Goal: Task Accomplishment & Management: Use online tool/utility

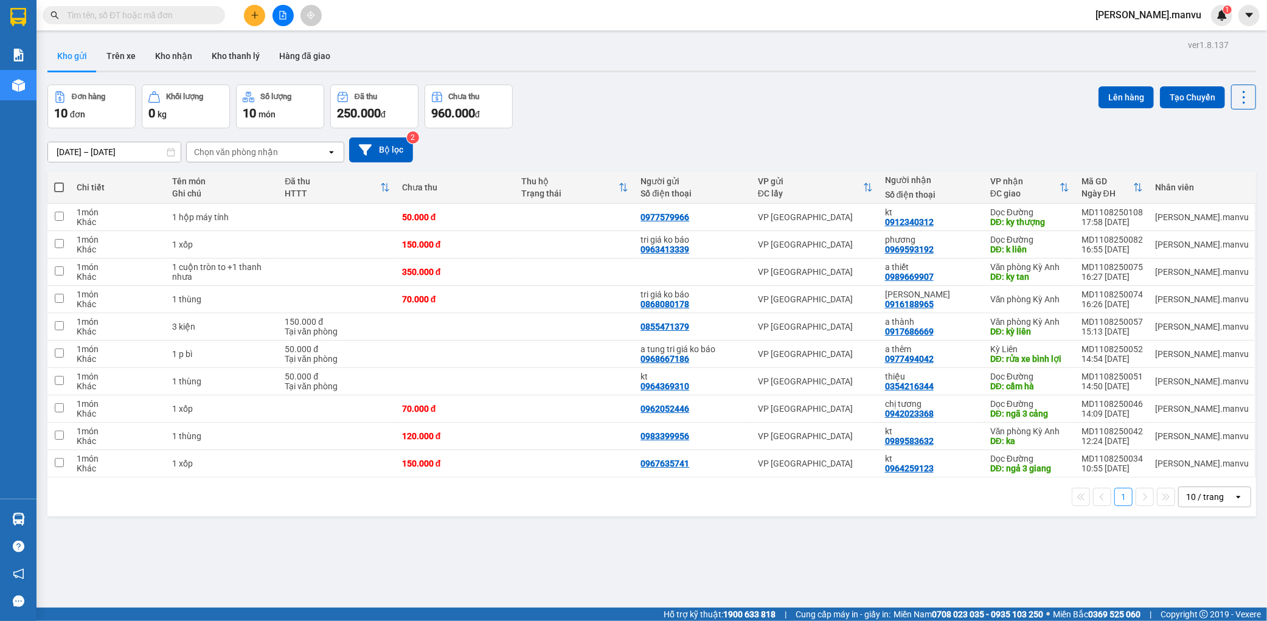
click at [55, 192] on span at bounding box center [59, 187] width 10 height 10
click at [59, 181] on input "checkbox" at bounding box center [59, 181] width 0 height 0
checkbox input "true"
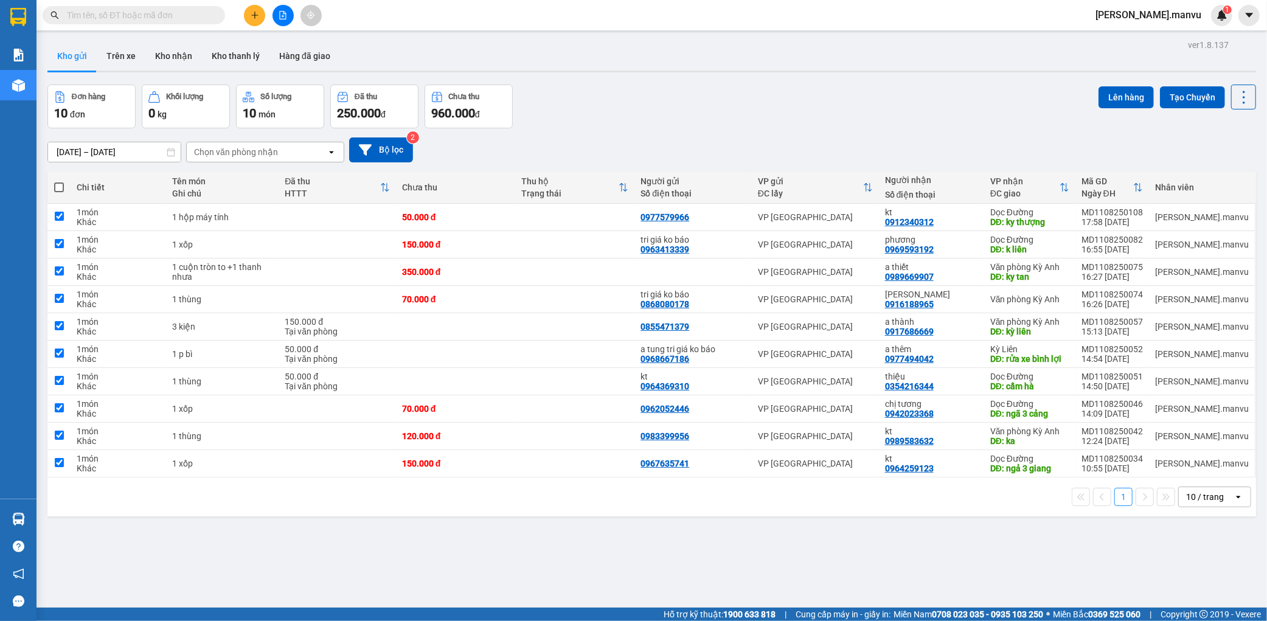
checkbox input "true"
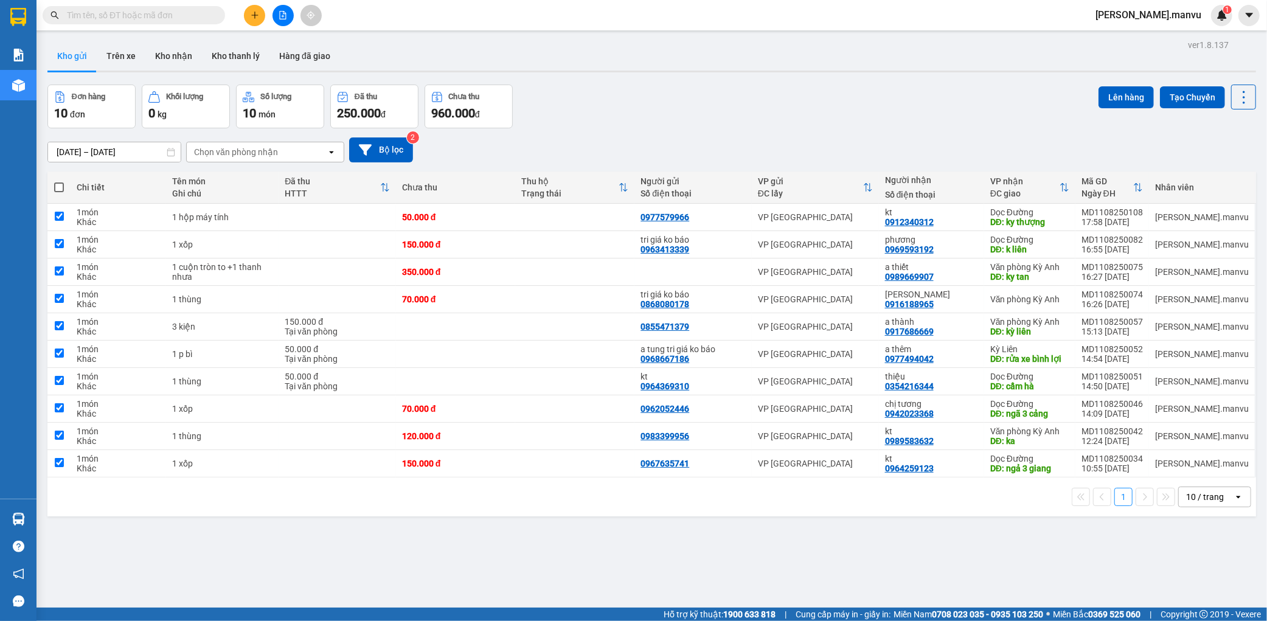
checkbox input "true"
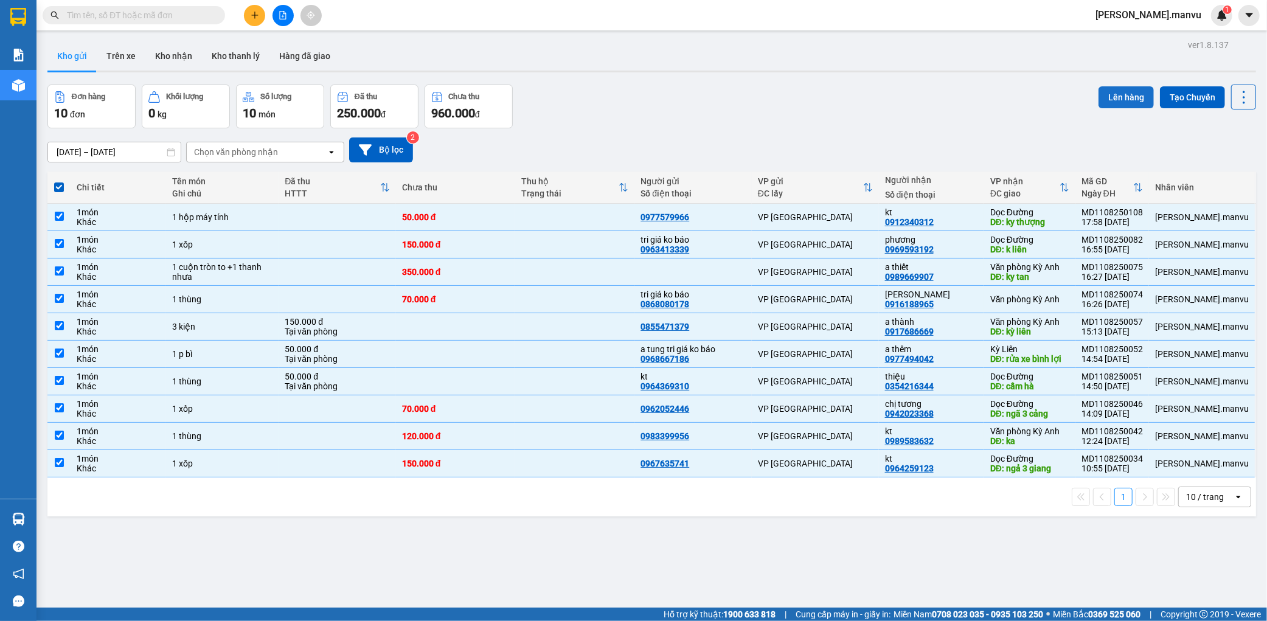
click at [1126, 94] on button "Lên hàng" at bounding box center [1125, 97] width 55 height 22
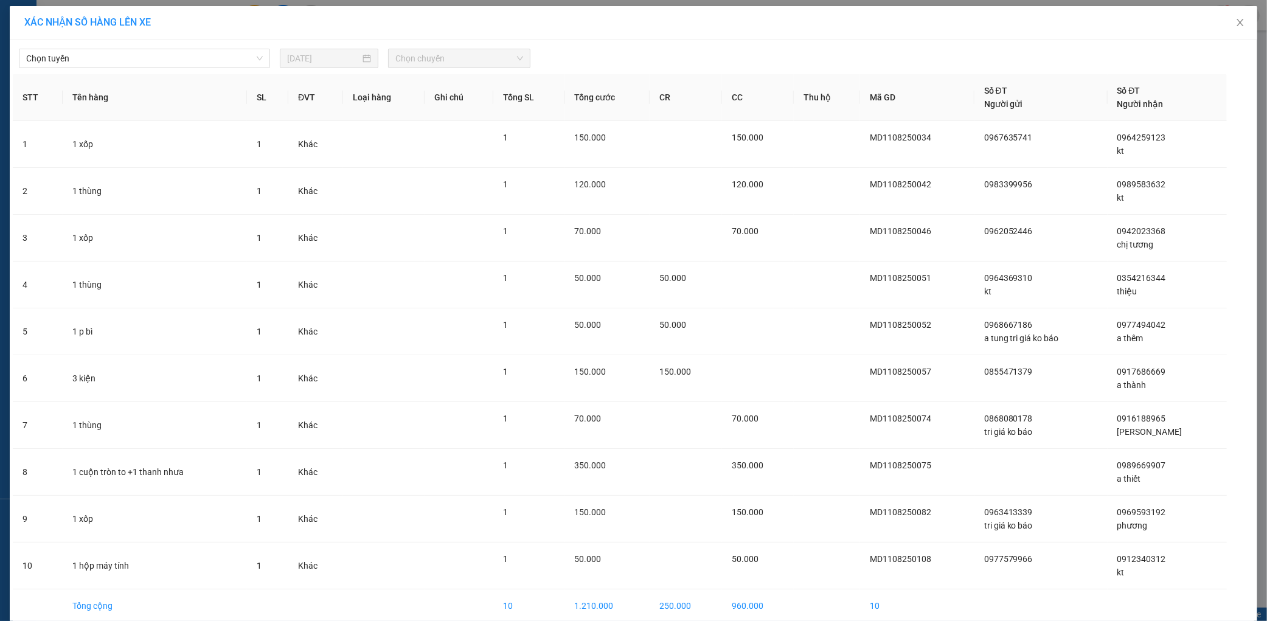
click at [147, 77] on th "Tên hàng" at bounding box center [155, 97] width 184 height 47
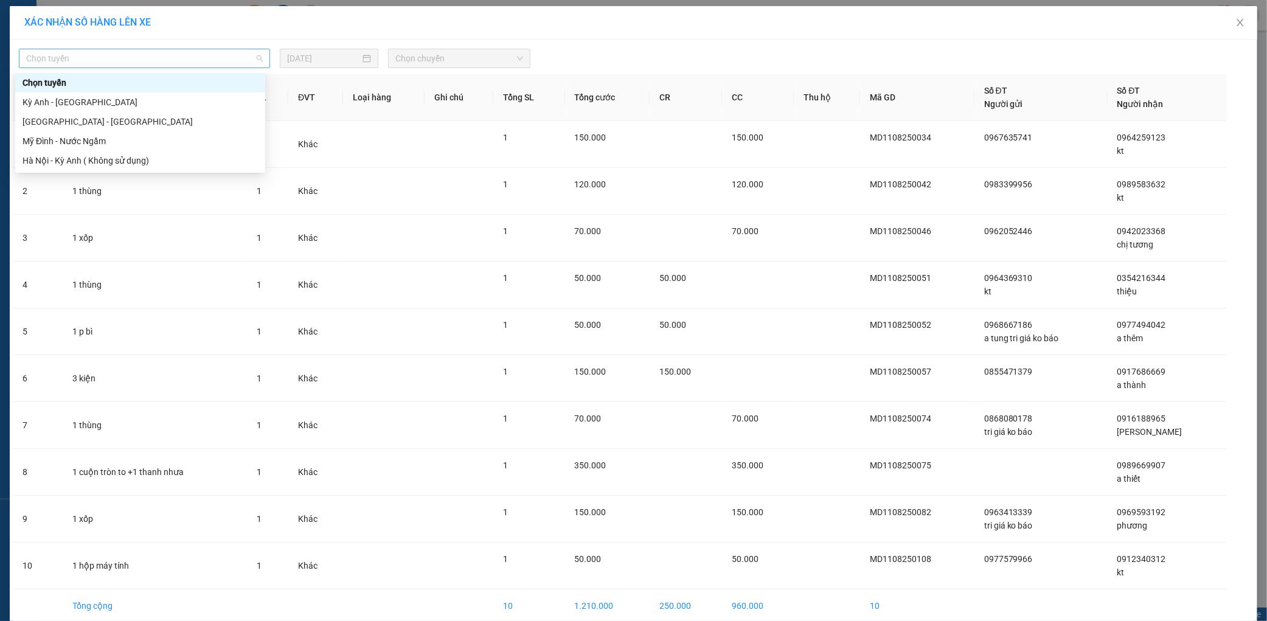
click at [166, 58] on span "Chọn tuyến" at bounding box center [144, 58] width 237 height 18
click at [75, 118] on div "[GEOGRAPHIC_DATA] - [GEOGRAPHIC_DATA]" at bounding box center [140, 121] width 235 height 13
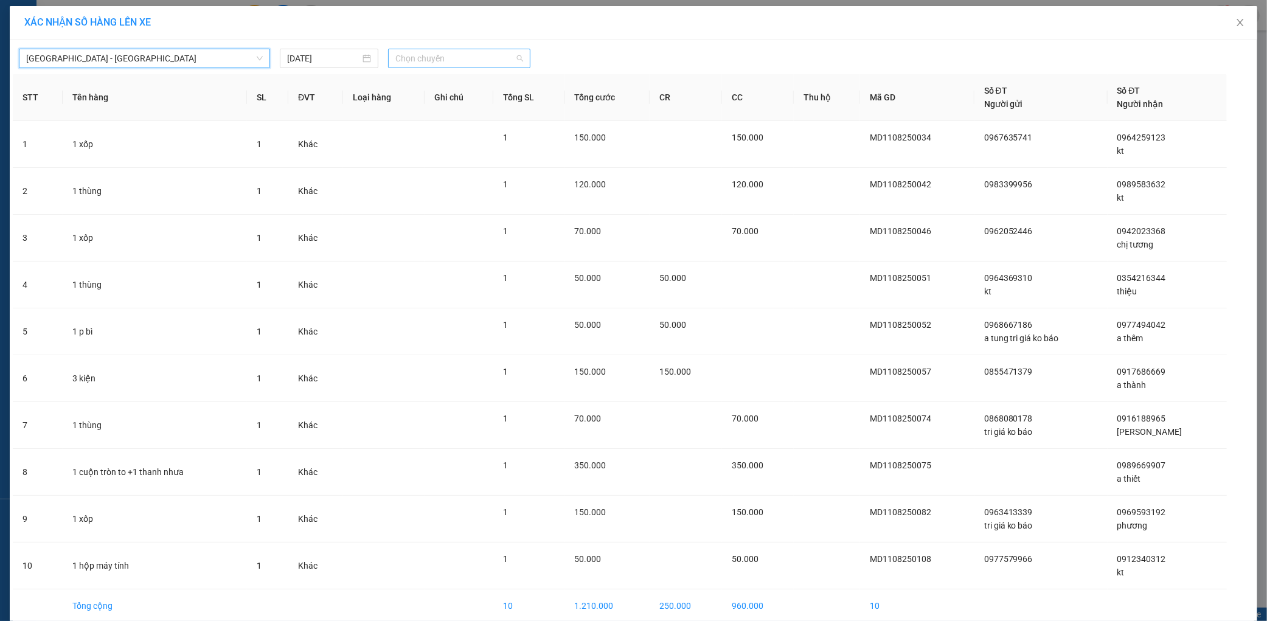
click at [420, 55] on span "Chọn chuyến" at bounding box center [459, 58] width 128 height 18
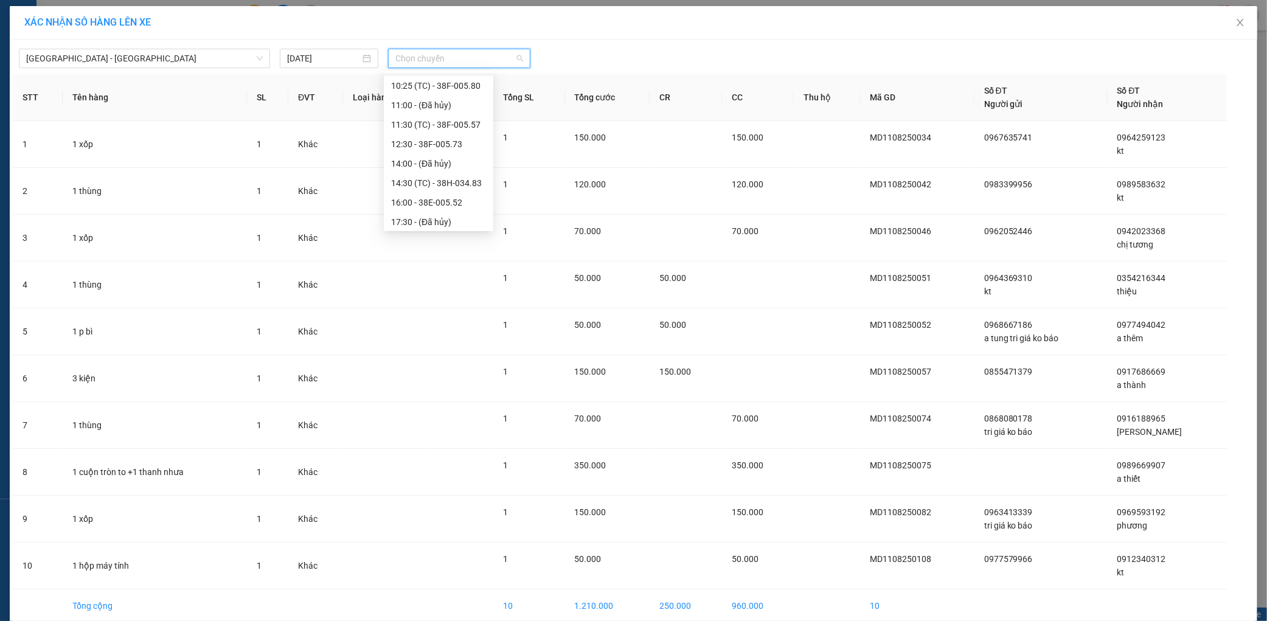
scroll to position [195, 0]
click at [435, 203] on div "21:55 - 38H-029.22" at bounding box center [438, 199] width 95 height 13
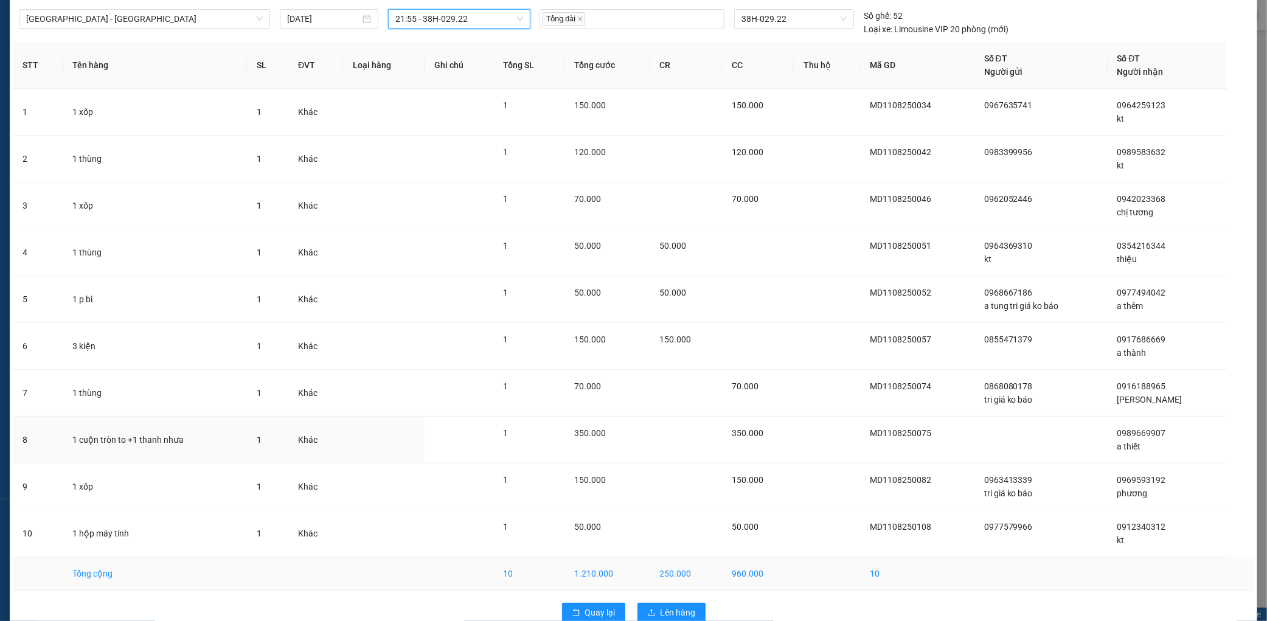
scroll to position [64, 0]
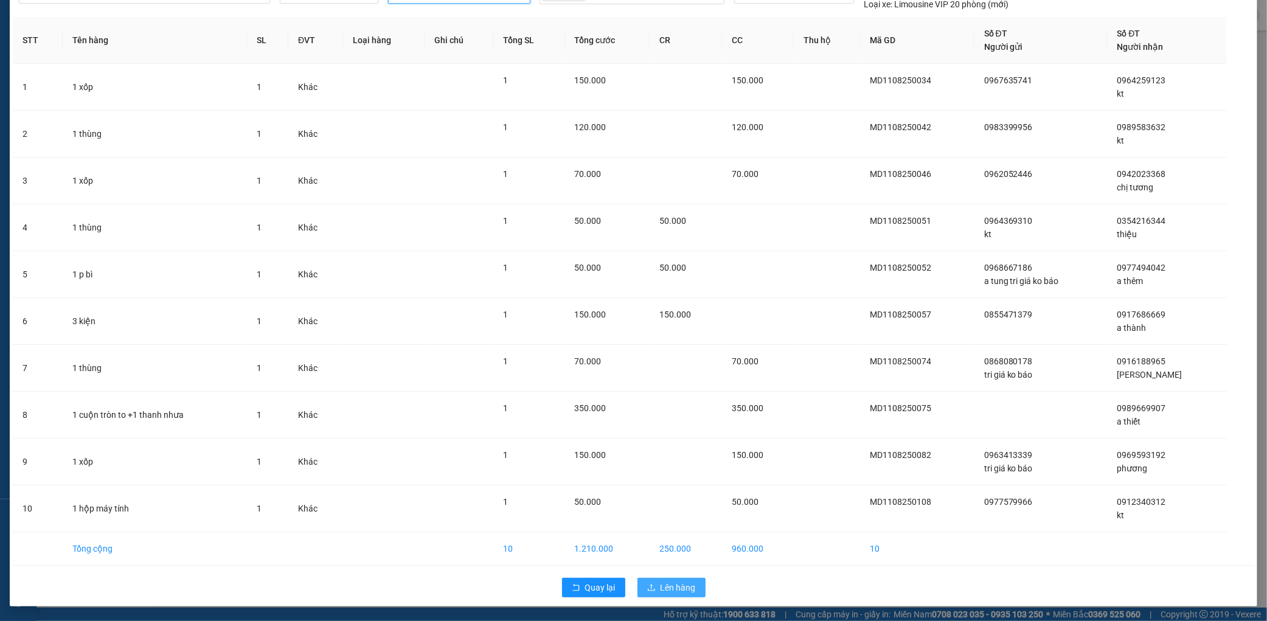
click at [659, 578] on button "Lên hàng" at bounding box center [671, 587] width 68 height 19
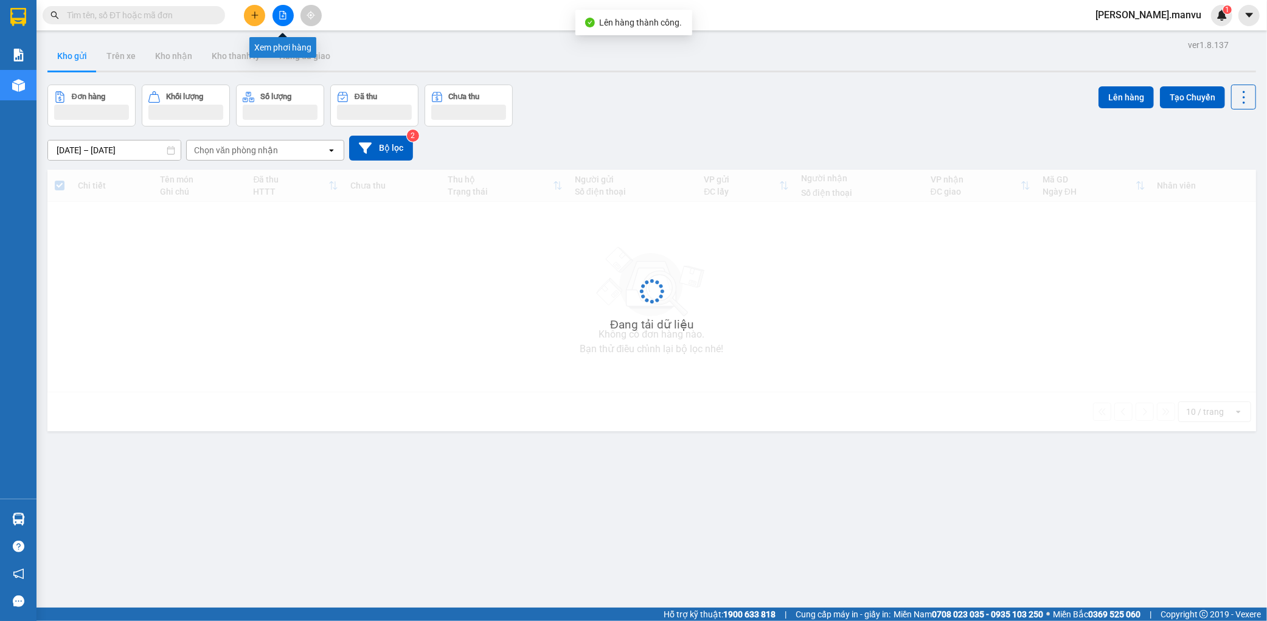
click at [279, 13] on icon "file-add" at bounding box center [283, 15] width 9 height 9
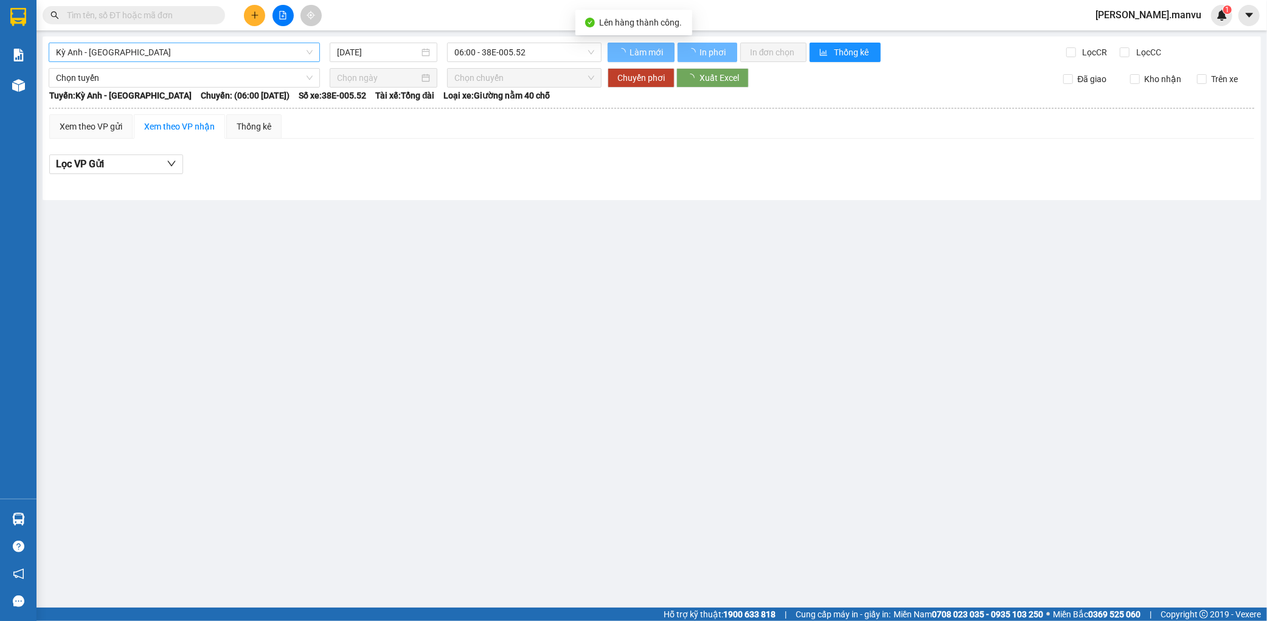
click at [177, 47] on span "Kỳ Anh - [GEOGRAPHIC_DATA]" at bounding box center [184, 52] width 257 height 18
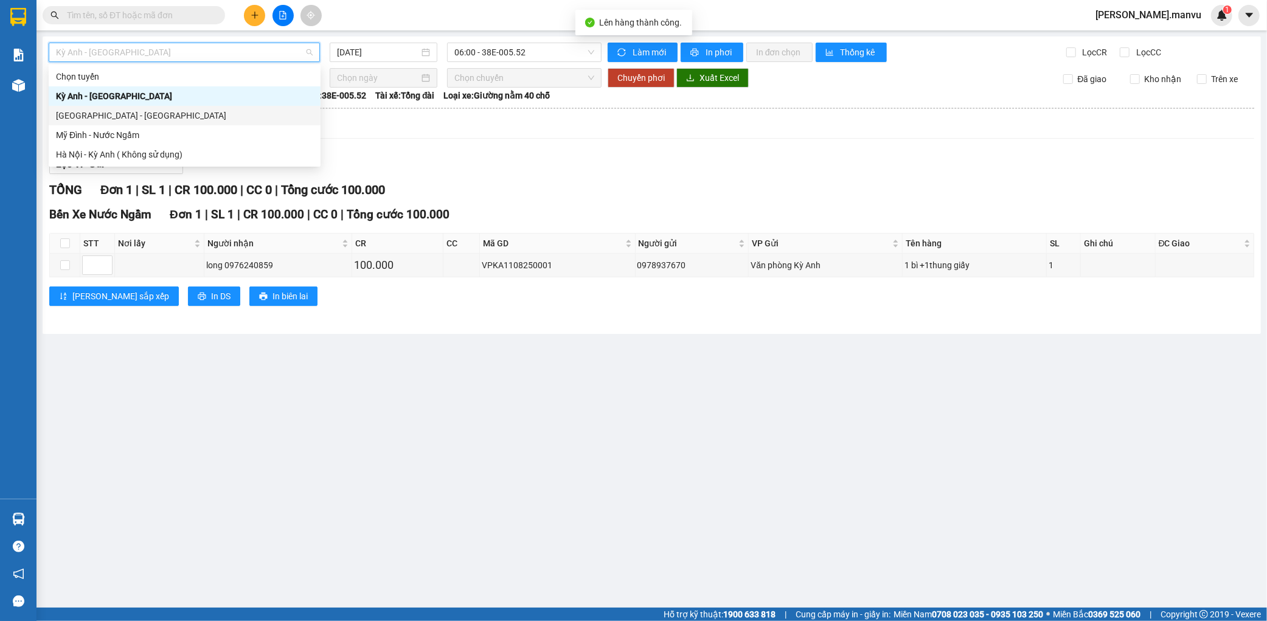
click at [105, 119] on div "[GEOGRAPHIC_DATA] - [GEOGRAPHIC_DATA]" at bounding box center [184, 115] width 257 height 13
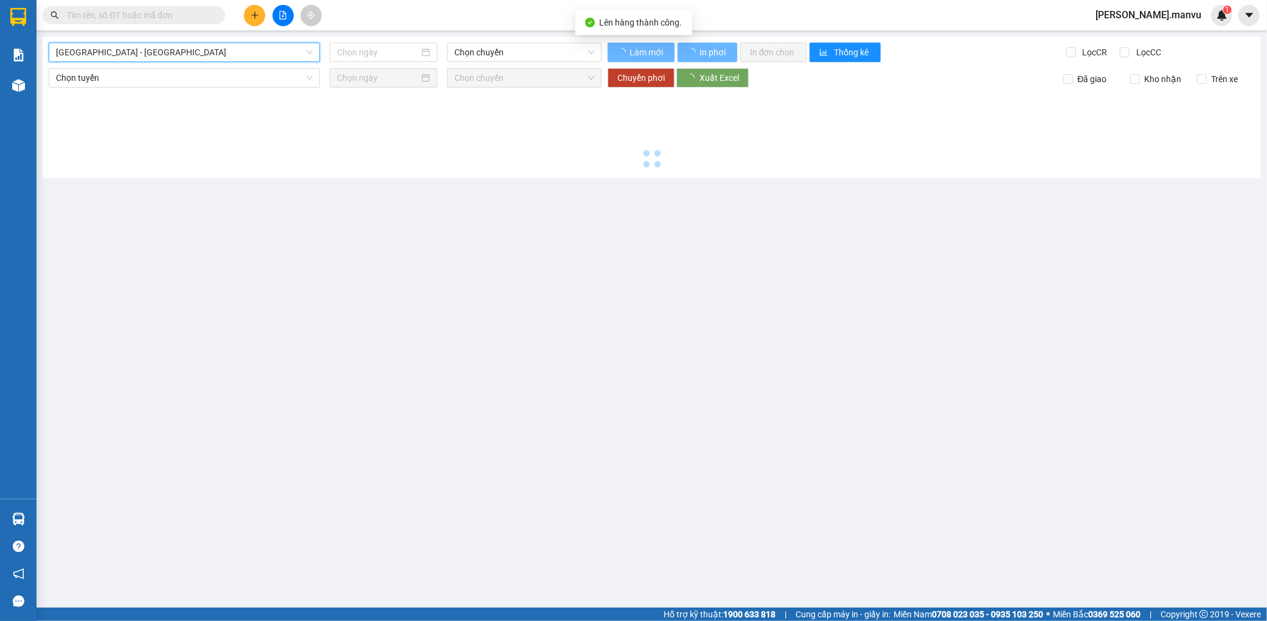
type input "[DATE]"
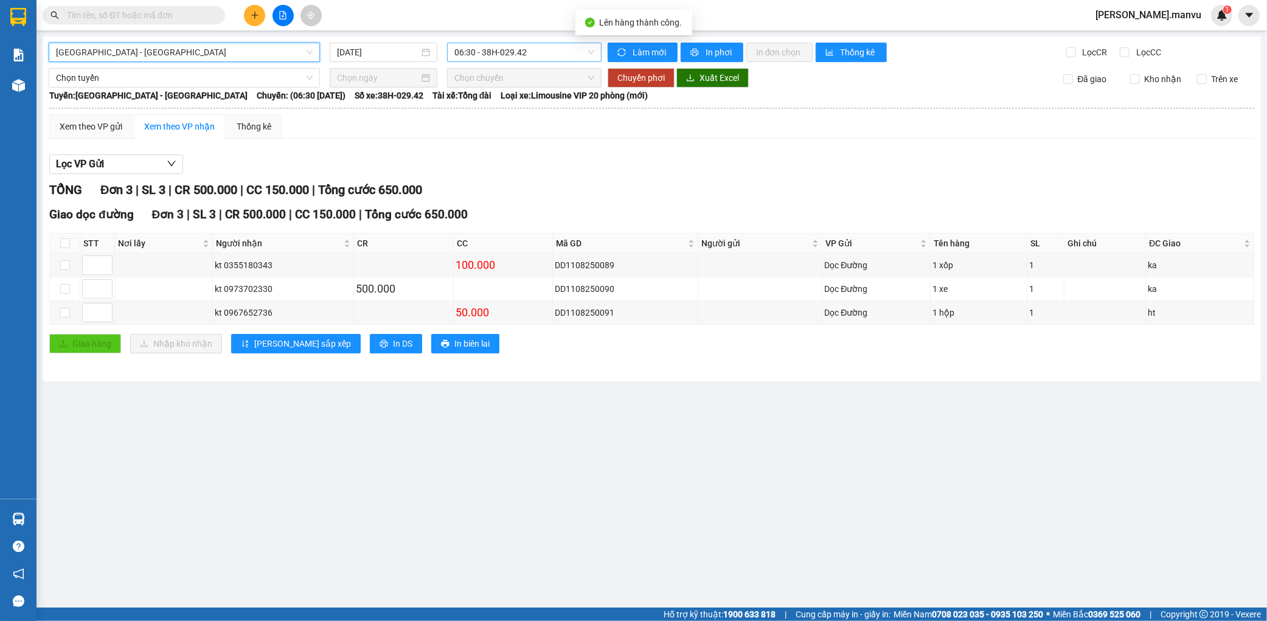
click at [545, 49] on span "06:30 - 38H-029.42" at bounding box center [524, 52] width 140 height 18
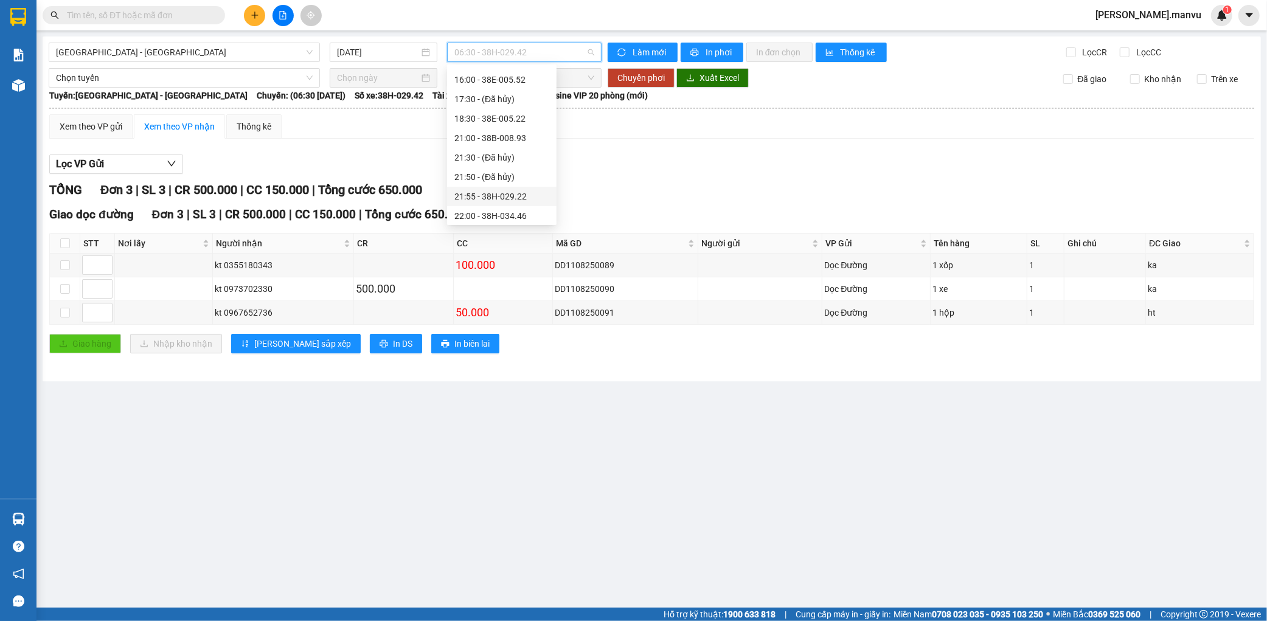
scroll to position [195, 0]
click at [506, 190] on div "21:55 - 38H-029.22" at bounding box center [501, 193] width 95 height 13
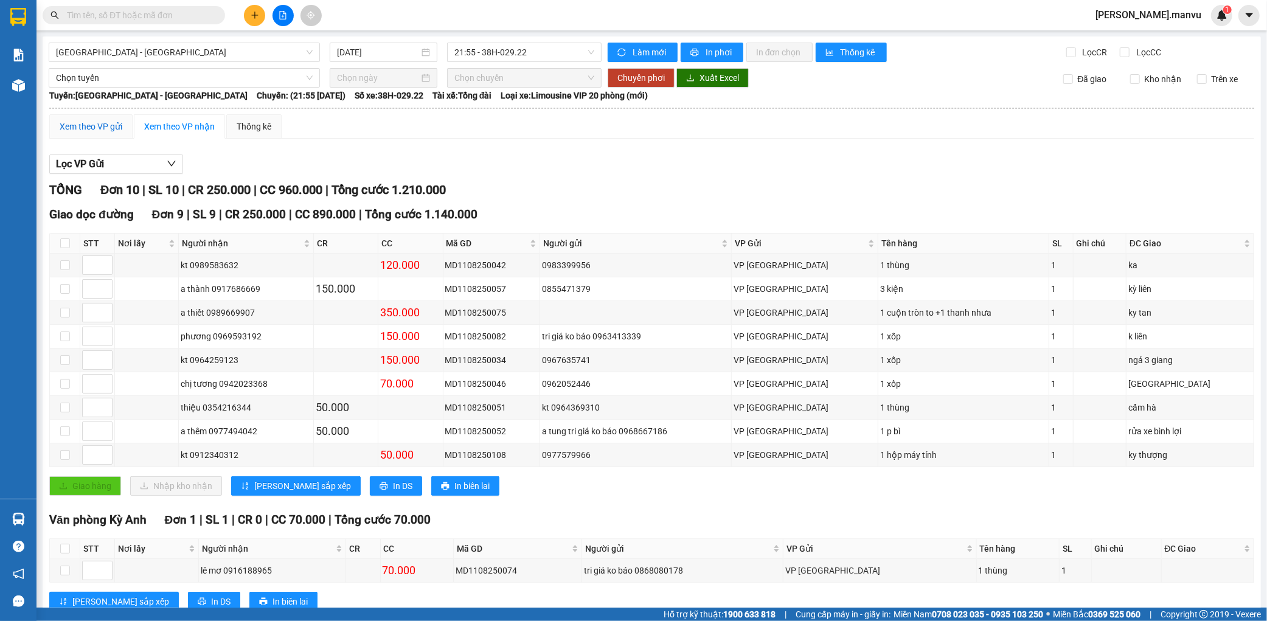
click at [84, 123] on div "Xem theo VP gửi" at bounding box center [91, 126] width 63 height 13
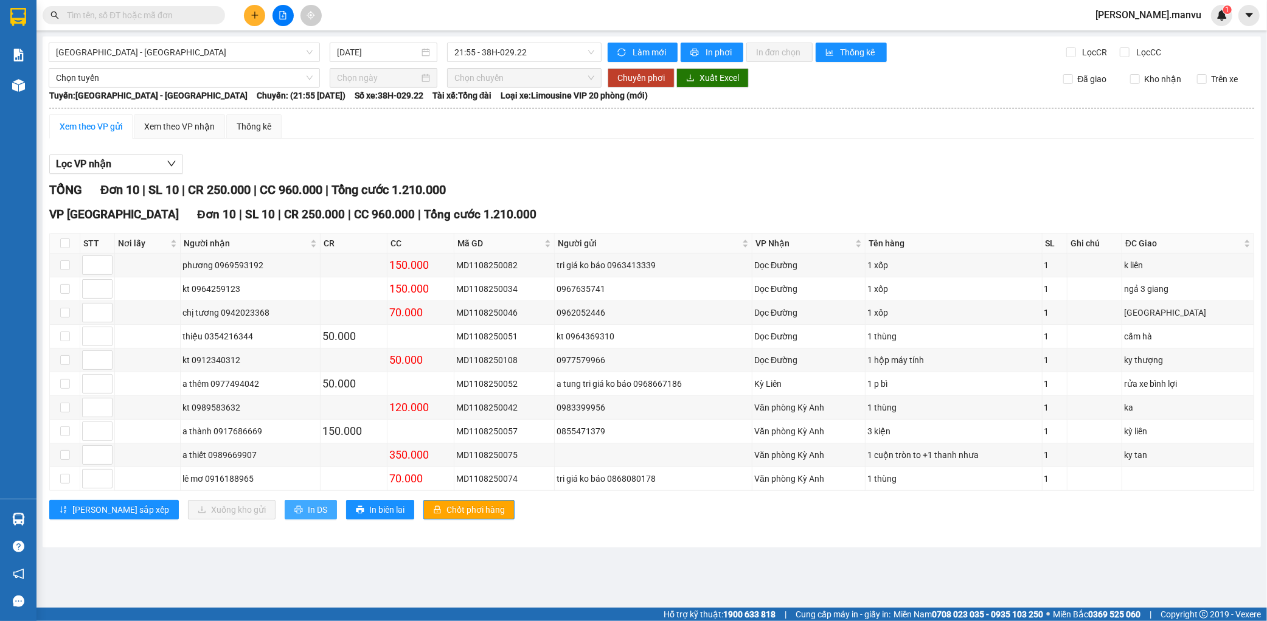
click at [308, 511] on span "In DS" at bounding box center [317, 509] width 19 height 13
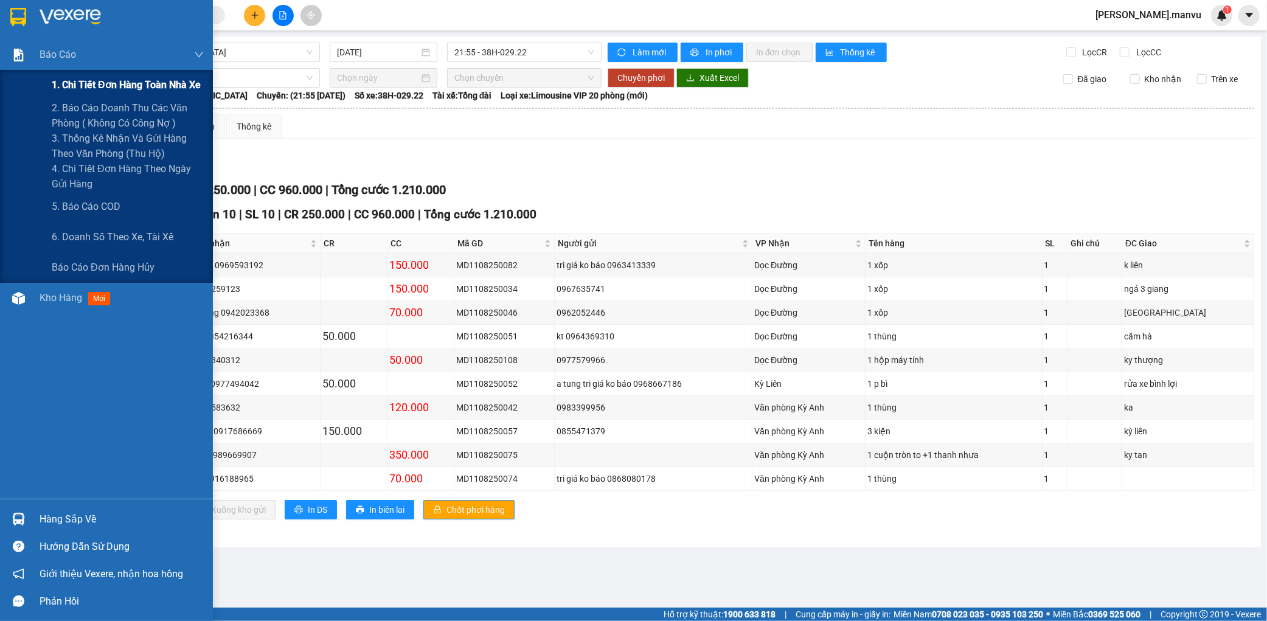
click at [77, 90] on span "1. Chi tiết đơn hàng toàn nhà xe" at bounding box center [126, 84] width 149 height 15
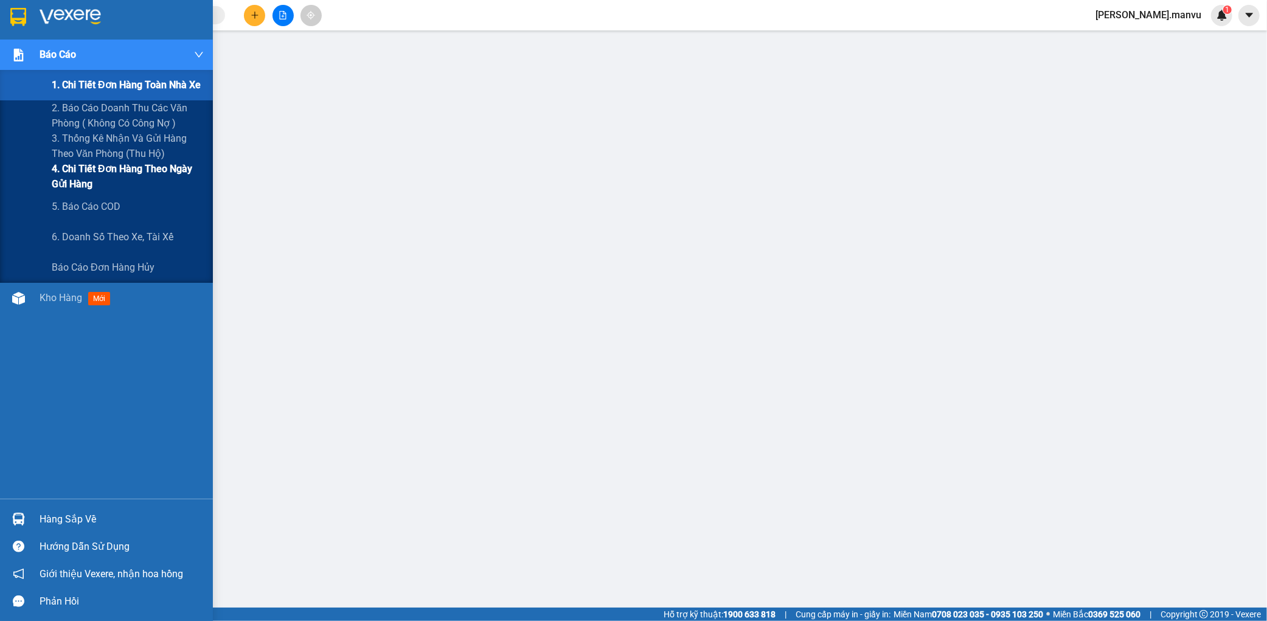
click at [82, 176] on span "4. Chi tiết đơn hàng theo ngày gửi hàng" at bounding box center [128, 176] width 152 height 30
